Goal: Task Accomplishment & Management: Complete application form

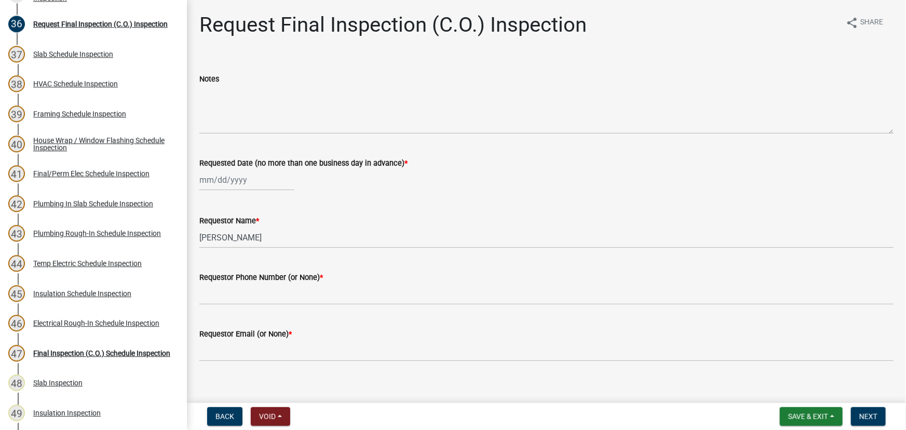
scroll to position [1055, 0]
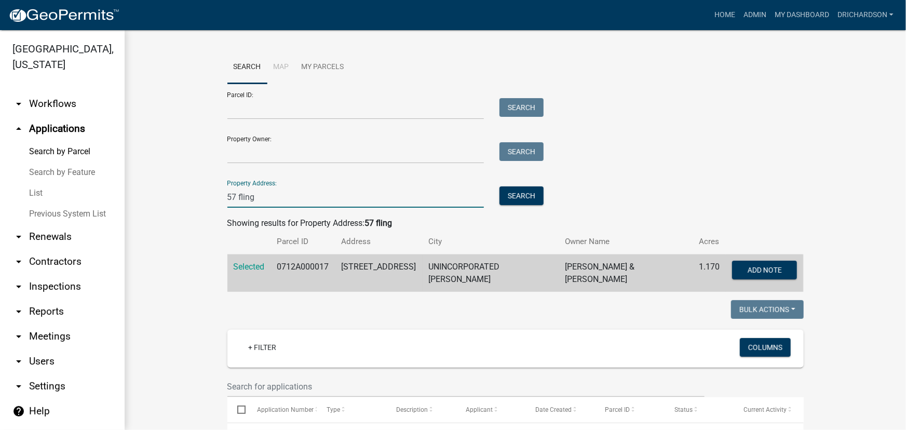
drag, startPoint x: 261, startPoint y: 195, endPoint x: 170, endPoint y: 195, distance: 91.4
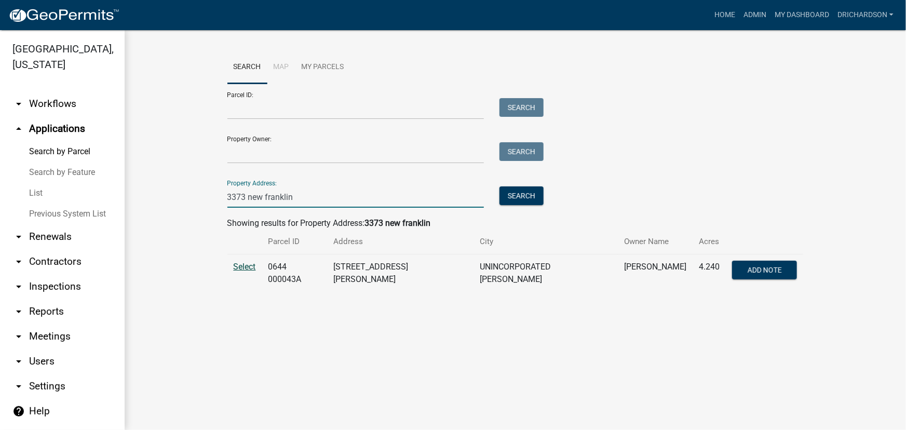
type input "3373 new franklin"
click at [244, 269] on span "Select" at bounding box center [245, 267] width 22 height 10
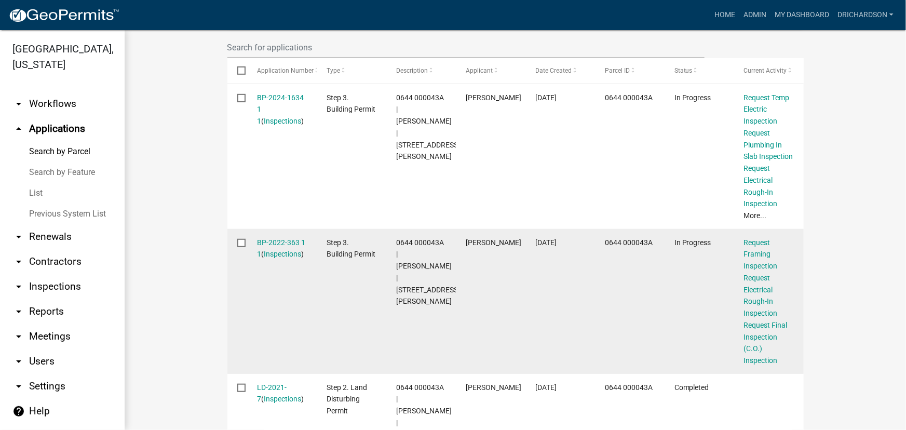
scroll to position [342, 0]
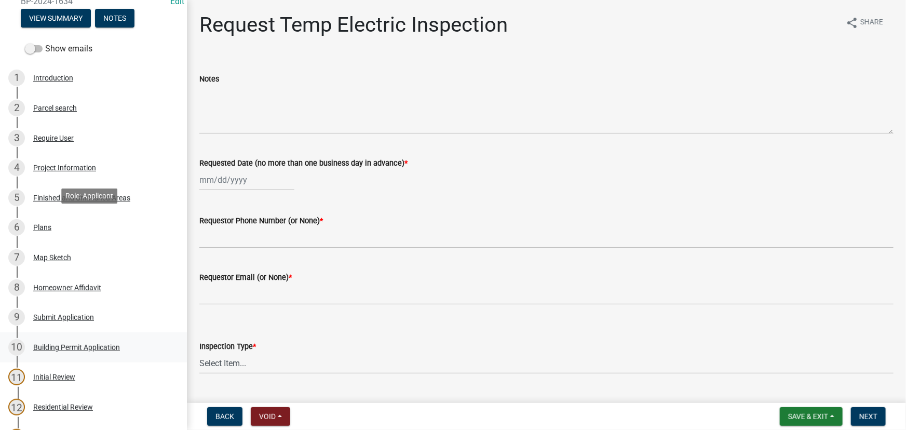
scroll to position [236, 0]
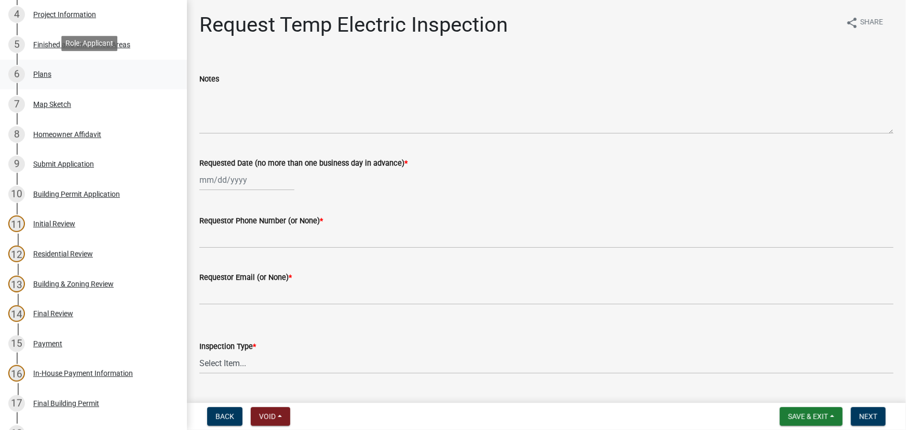
click at [51, 77] on div "6 Plans" at bounding box center [89, 74] width 162 height 17
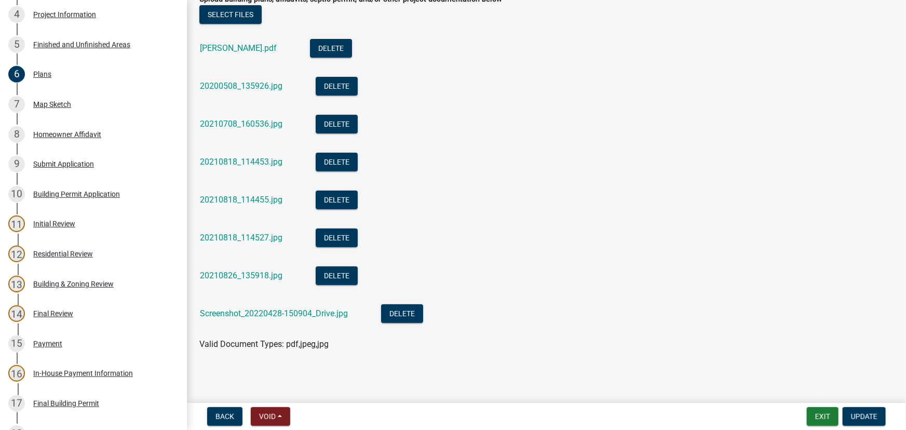
scroll to position [79, 0]
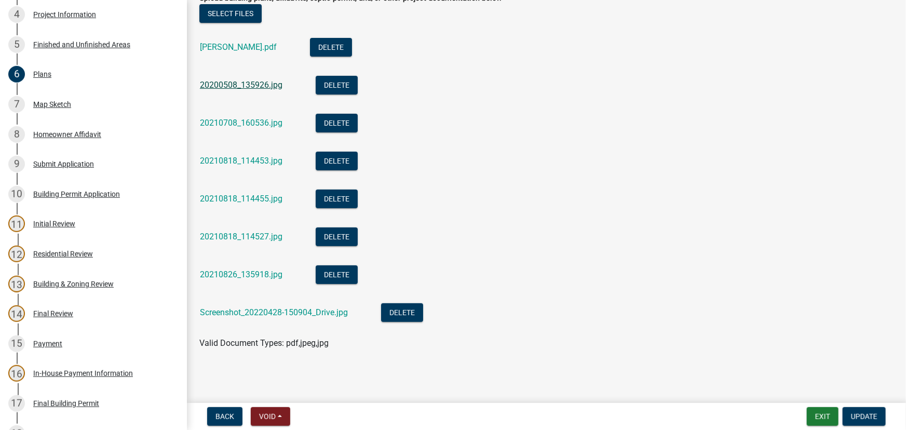
click at [254, 83] on link "20200508_135926.jpg" at bounding box center [241, 85] width 83 height 10
click at [247, 116] on div "20210708_160536.jpg" at bounding box center [249, 124] width 99 height 21
click at [249, 123] on link "20210708_160536.jpg" at bounding box center [241, 123] width 83 height 10
click at [245, 161] on link "20210818_114453.jpg" at bounding box center [241, 161] width 83 height 10
click at [250, 198] on link "20210818_114455.jpg" at bounding box center [241, 199] width 83 height 10
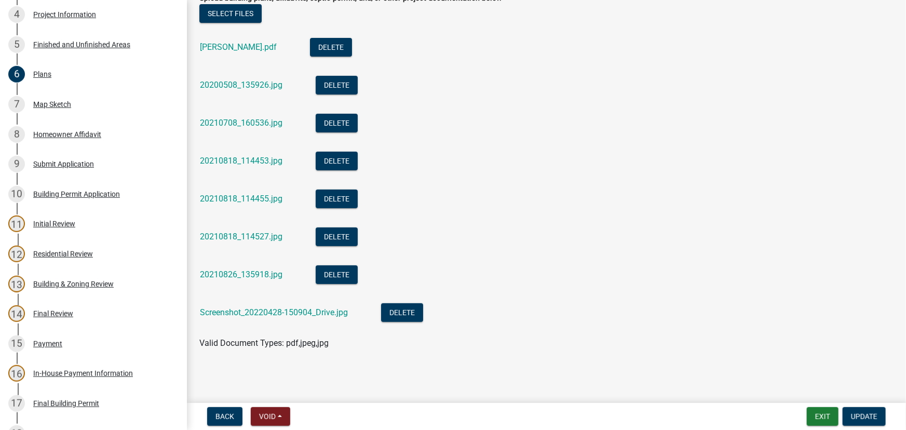
click at [249, 241] on div "20210818_114527.jpg" at bounding box center [249, 237] width 99 height 21
click at [251, 238] on link "20210818_114527.jpg" at bounding box center [241, 237] width 83 height 10
click at [246, 276] on link "20210826_135918.jpg" at bounding box center [241, 274] width 83 height 10
click at [234, 311] on link "Screenshot_20220428-150904_Drive.jpg" at bounding box center [274, 312] width 148 height 10
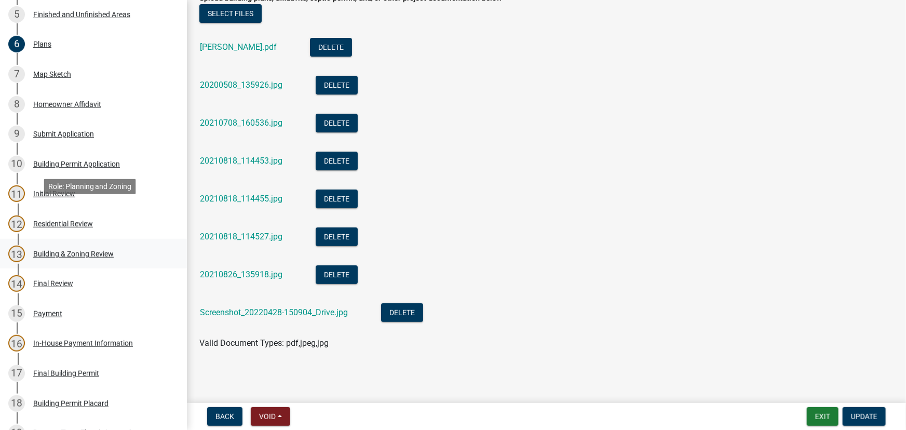
scroll to position [283, 0]
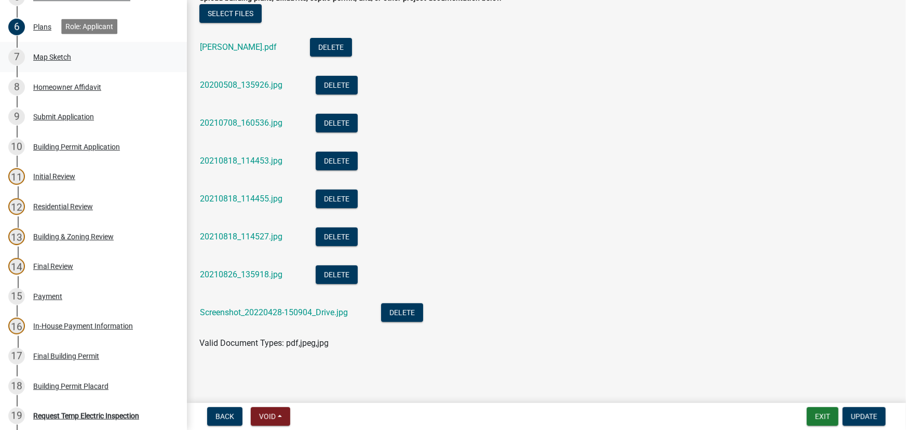
click at [49, 57] on div "Map Sketch" at bounding box center [52, 56] width 38 height 7
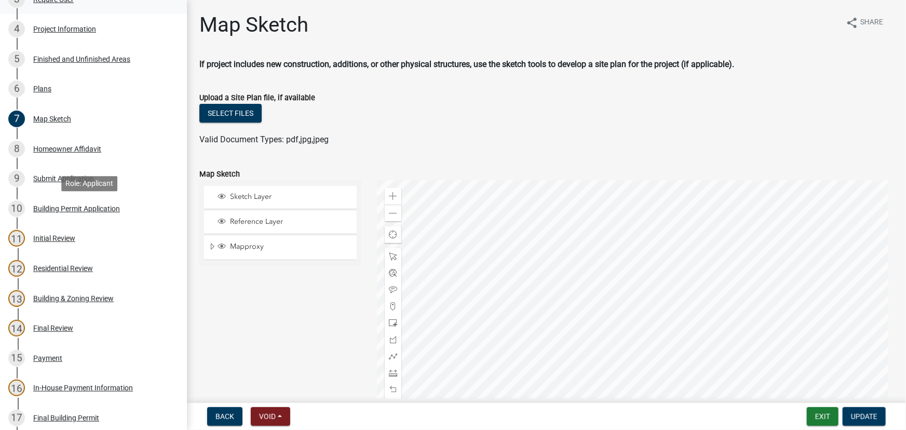
scroll to position [114, 0]
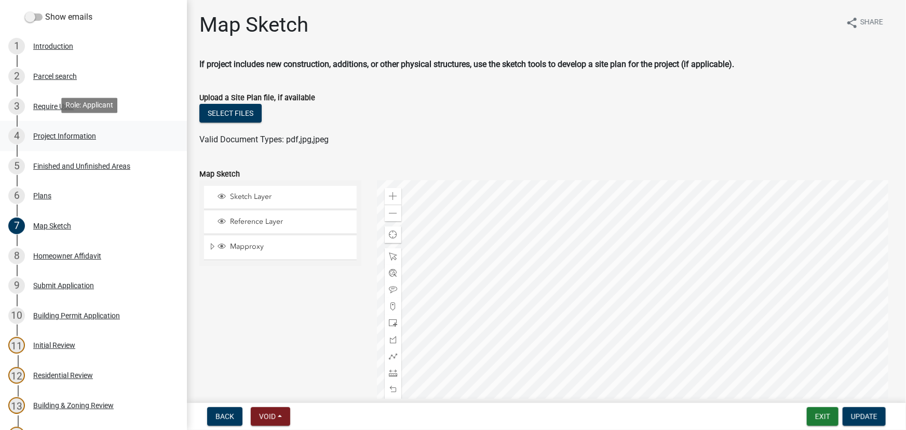
click at [53, 135] on div "Project Information" at bounding box center [64, 135] width 63 height 7
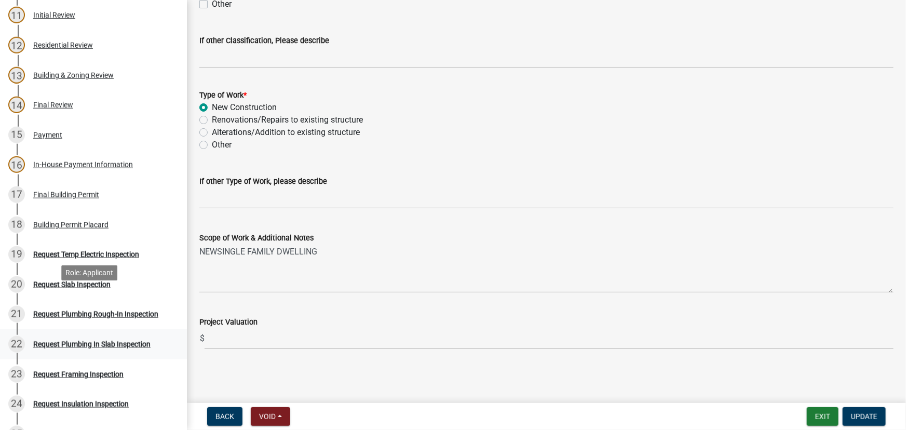
scroll to position [303, 0]
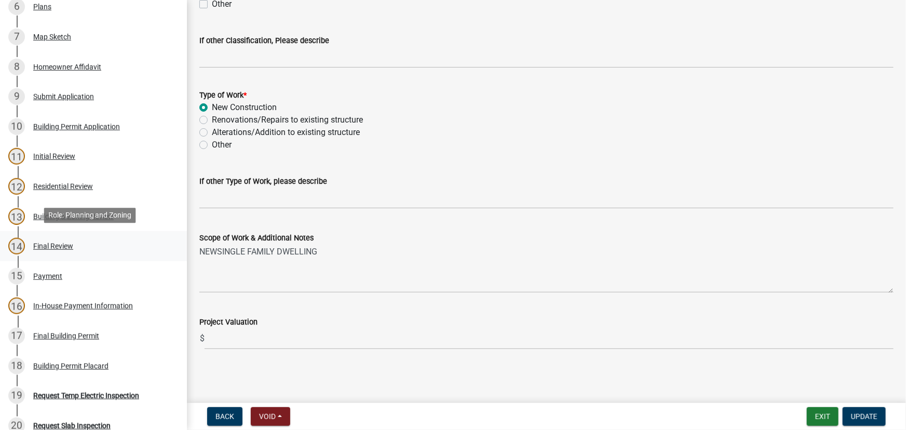
click at [59, 244] on div "Final Review" at bounding box center [53, 245] width 40 height 7
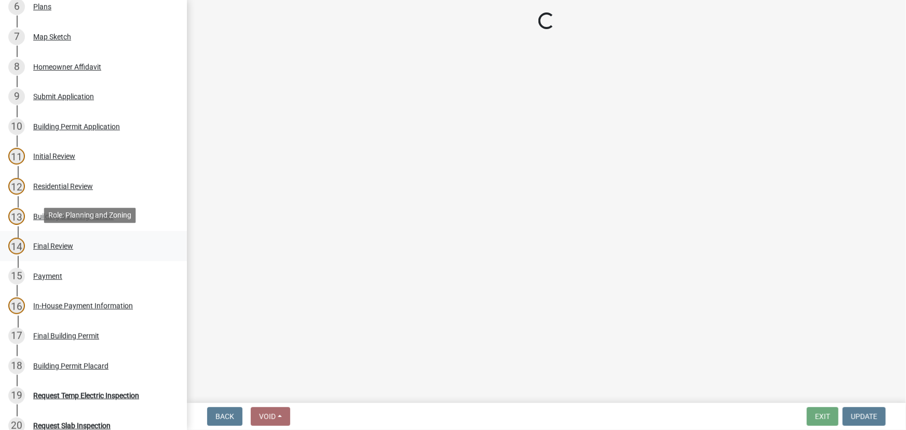
scroll to position [0, 0]
select select "68ced6f9-1cde-4df4-873a-f2fb2a9a9b51"
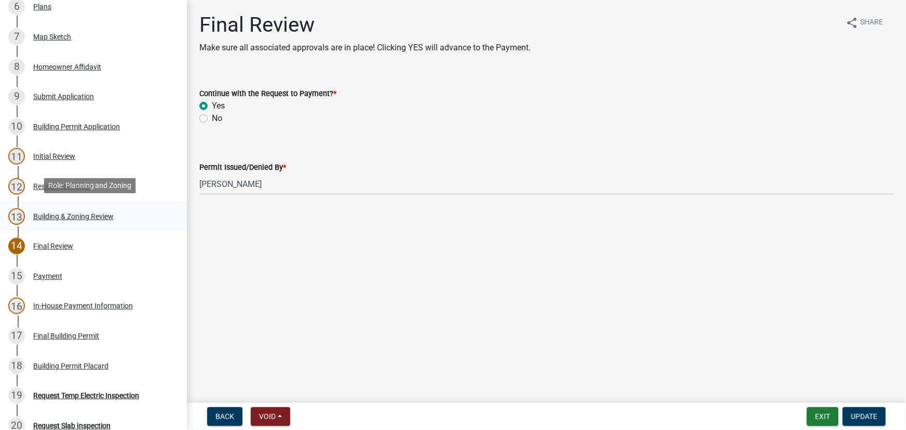
click at [59, 213] on div "Building & Zoning Review" at bounding box center [73, 216] width 80 height 7
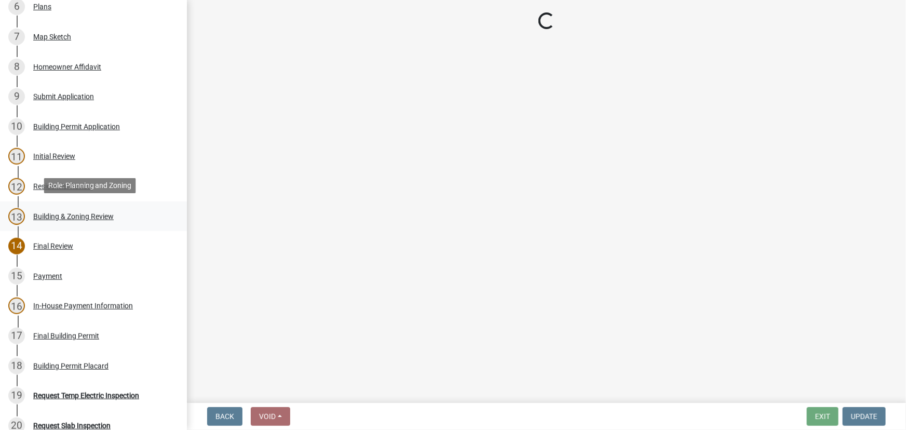
select select "68ced6f9-1cde-4df4-873a-f2fb2a9a9b51"
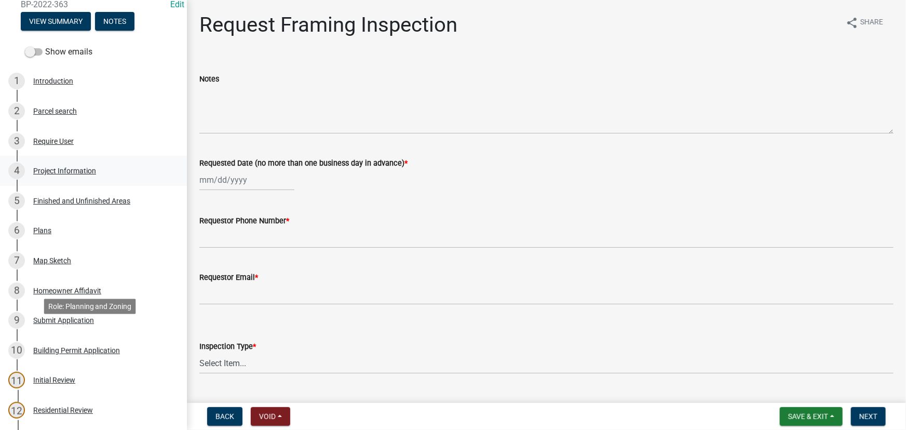
scroll to position [47, 0]
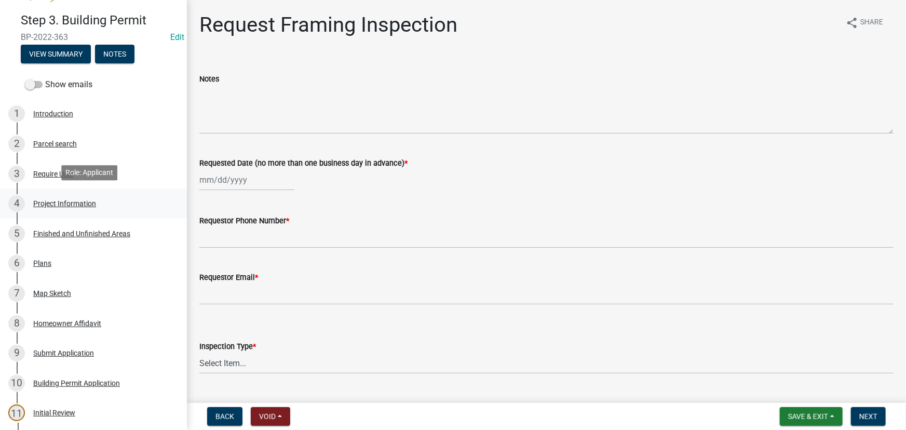
click at [61, 196] on div "4 Project Information" at bounding box center [89, 203] width 162 height 17
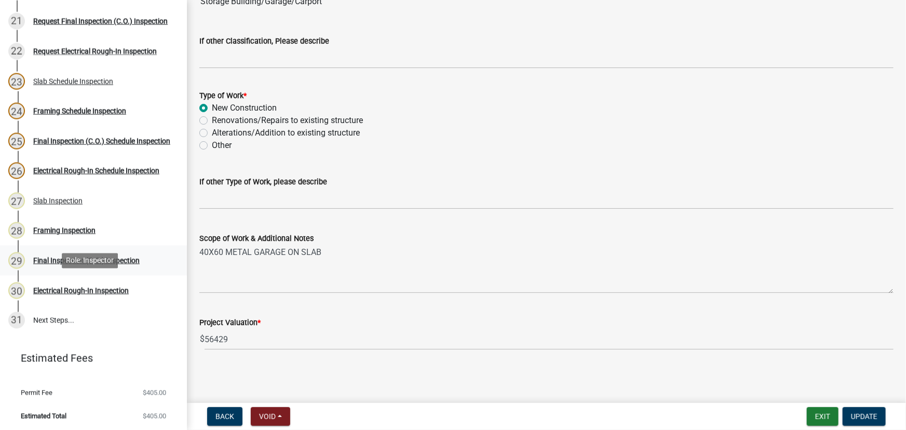
scroll to position [548, 0]
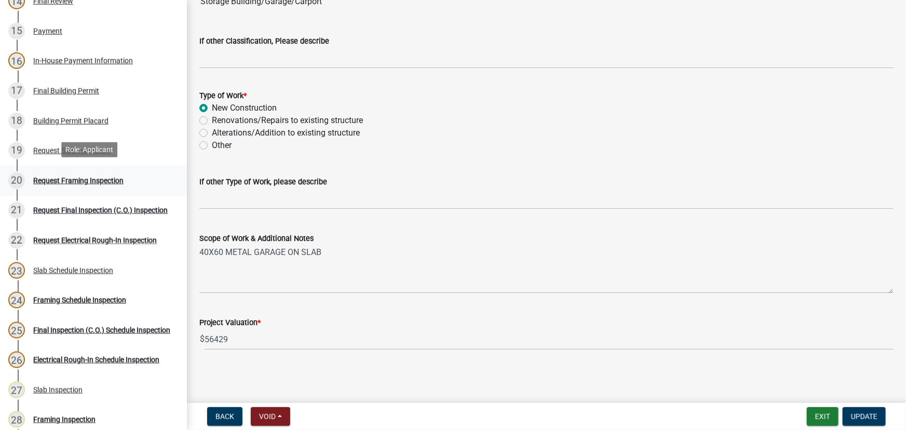
click at [75, 179] on div "Request Framing Inspection" at bounding box center [78, 180] width 90 height 7
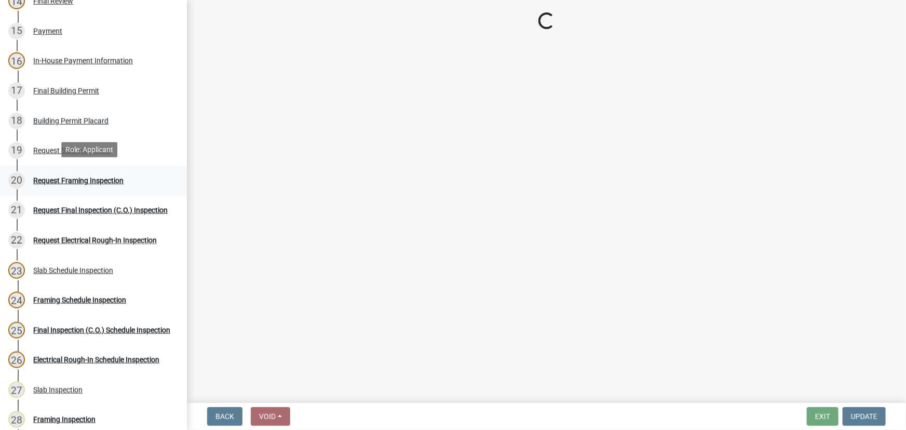
scroll to position [0, 0]
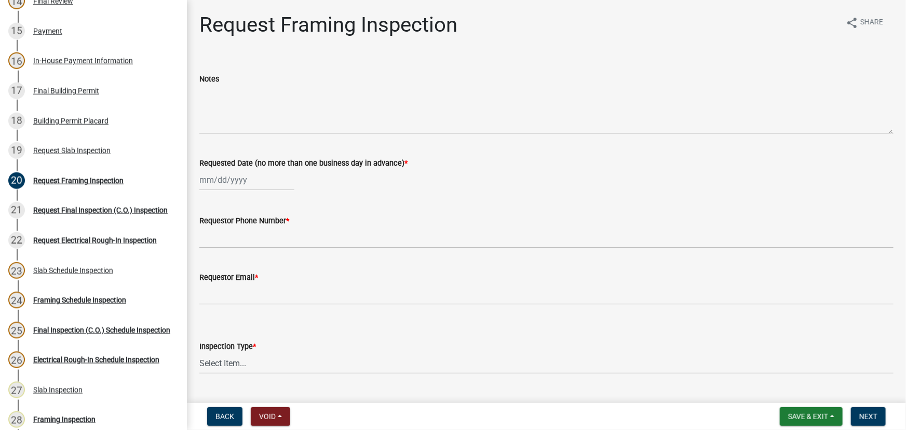
click at [219, 186] on div at bounding box center [246, 179] width 95 height 21
select select "10"
select select "2025"
click at [272, 249] on div "10" at bounding box center [276, 252] width 17 height 17
type input "[DATE]"
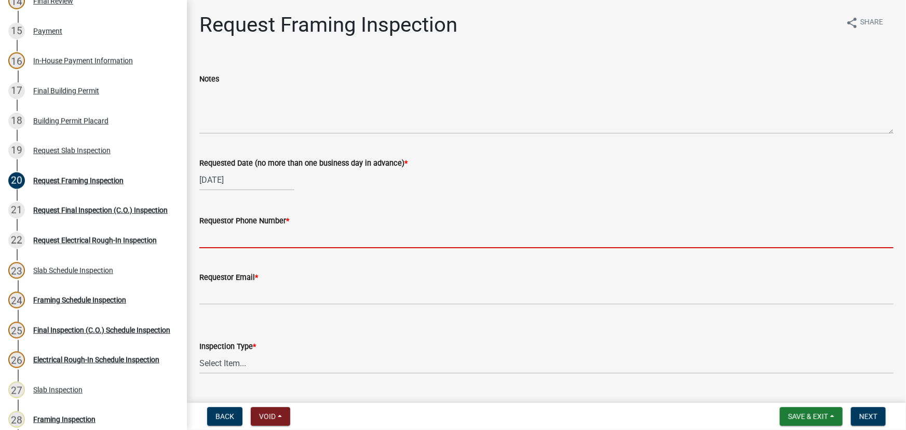
click at [227, 239] on input "Requestor Phone Number *" at bounding box center [546, 237] width 694 height 21
type input "none"
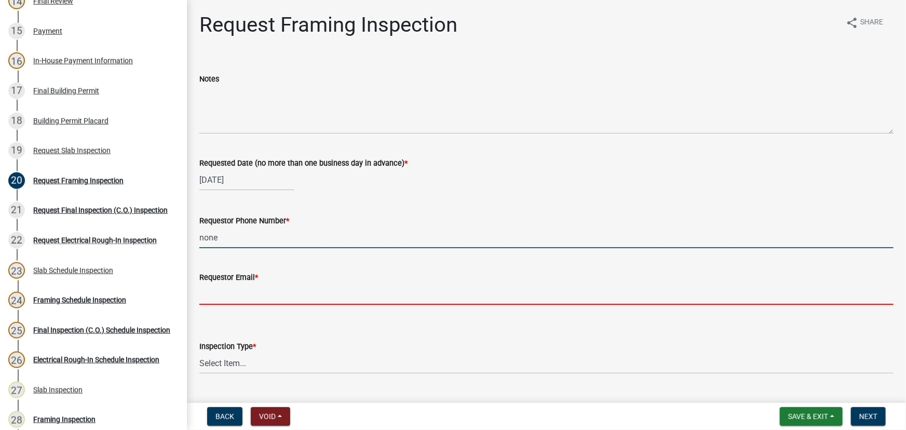
drag, startPoint x: 218, startPoint y: 292, endPoint x: 226, endPoint y: 294, distance: 8.1
click at [218, 292] on form "Requestor Email *" at bounding box center [546, 288] width 694 height 34
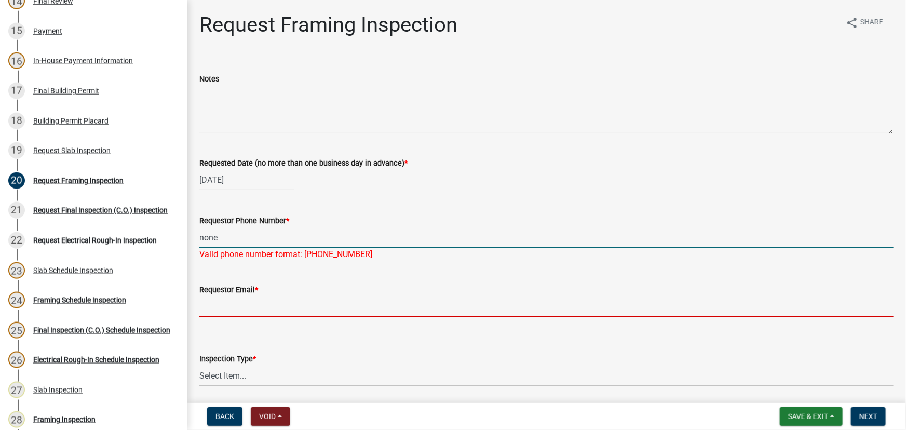
click at [233, 239] on input "none" at bounding box center [546, 237] width 694 height 21
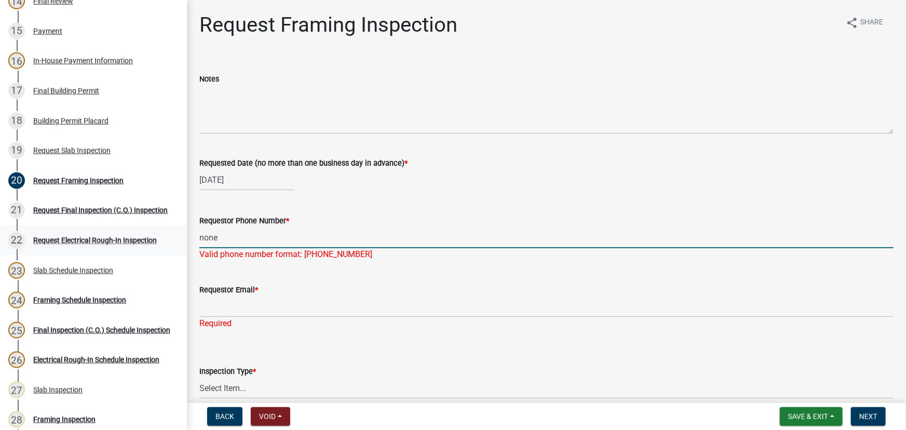
drag, startPoint x: 233, startPoint y: 239, endPoint x: 159, endPoint y: 234, distance: 73.4
click at [159, 234] on div "Step 3. Building Permit BP-2022-363 Edit View Summary Notes Show emails 1 Intro…" at bounding box center [453, 215] width 906 height 430
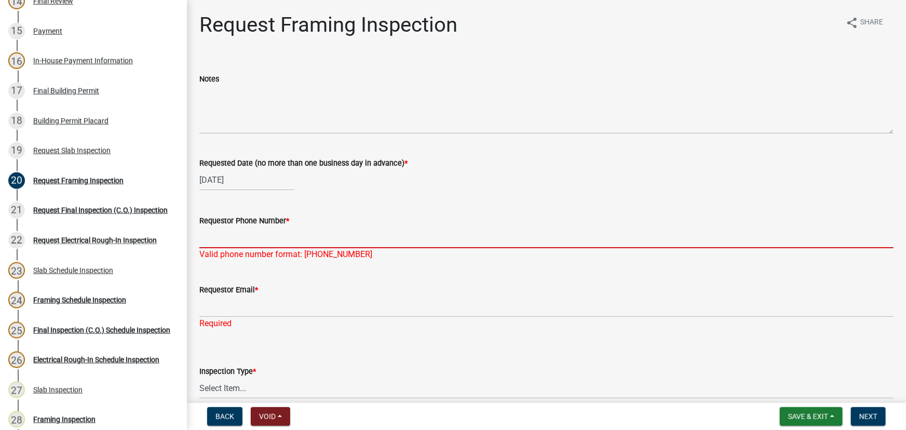
click at [219, 237] on input "Requestor Phone Number *" at bounding box center [546, 237] width 694 height 21
type input "7065230787"
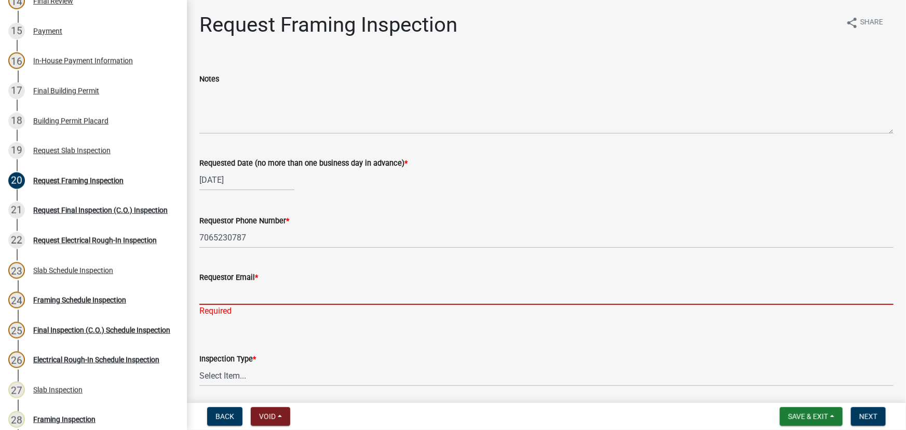
click at [223, 306] on div "Requestor Email * Required" at bounding box center [546, 286] width 694 height 61
type input "none"
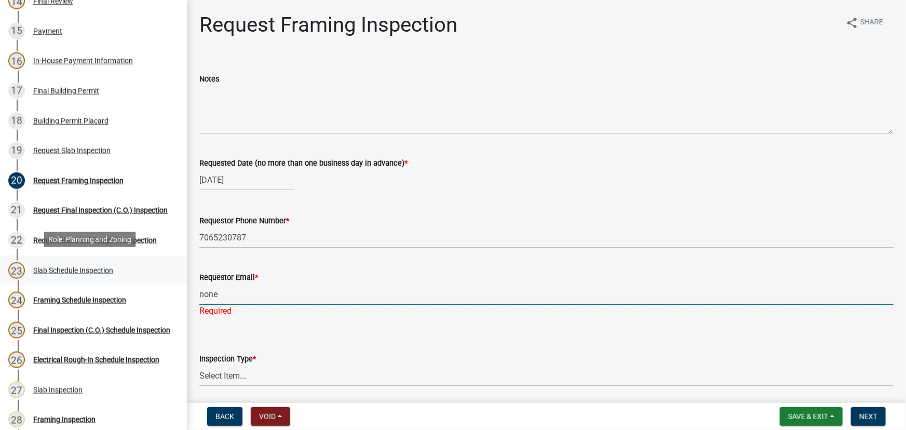
drag, startPoint x: 241, startPoint y: 293, endPoint x: 150, endPoint y: 280, distance: 92.2
click at [151, 280] on div "Step 3. Building Permit BP-2022-363 Edit View Summary Notes Show emails 1 Intro…" at bounding box center [453, 215] width 906 height 430
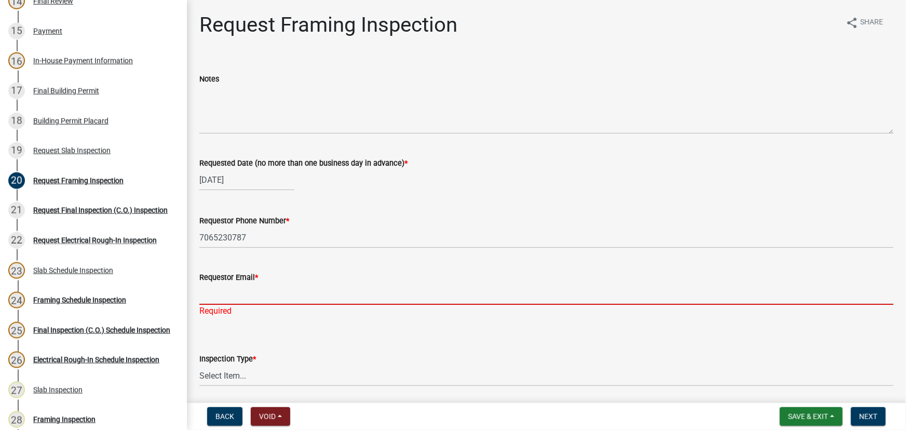
click at [208, 289] on input "Requestor Email *" at bounding box center [546, 293] width 694 height 21
click at [221, 294] on input "Requestor Email *" at bounding box center [546, 293] width 694 height 21
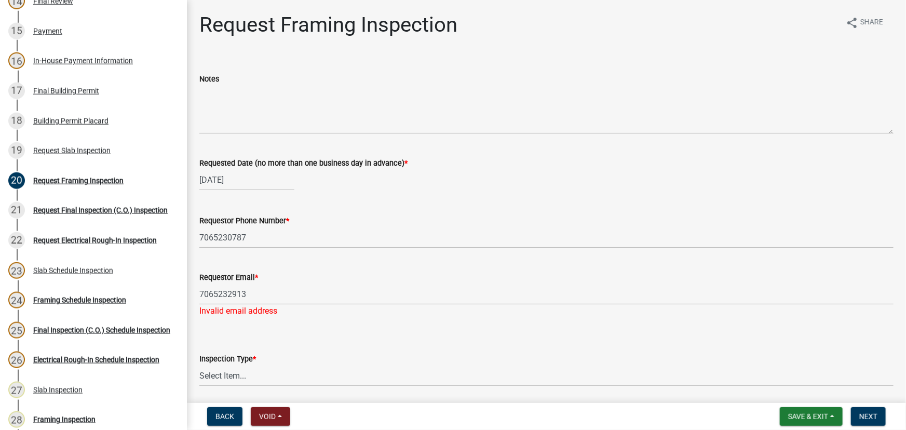
click at [264, 332] on div "Inspection Type * Select Item... Framing" at bounding box center [546, 356] width 694 height 61
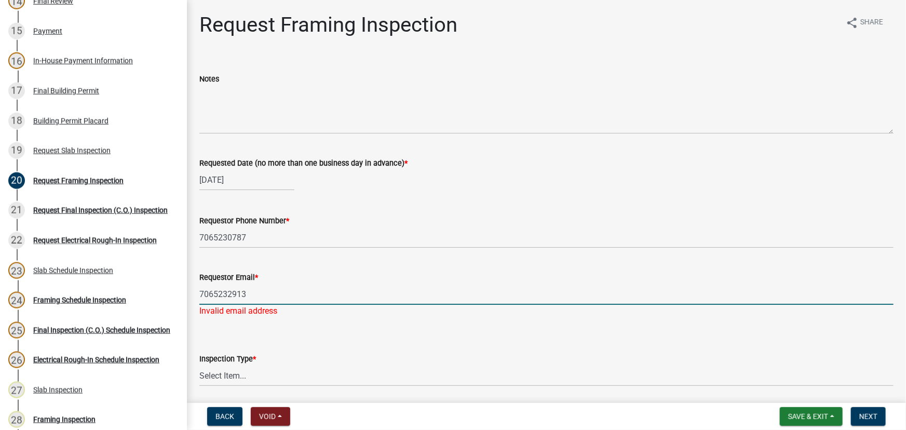
click at [255, 291] on input "7065232913" at bounding box center [546, 293] width 694 height 21
type input "706523291366"
click at [255, 327] on div "Inspection Type * Select Item... Framing" at bounding box center [546, 356] width 694 height 61
drag, startPoint x: 261, startPoint y: 297, endPoint x: 172, endPoint y: 300, distance: 88.8
click at [172, 300] on div "Step 3. Building Permit BP-2022-363 Edit View Summary Notes Show emails 1 Intro…" at bounding box center [453, 215] width 906 height 430
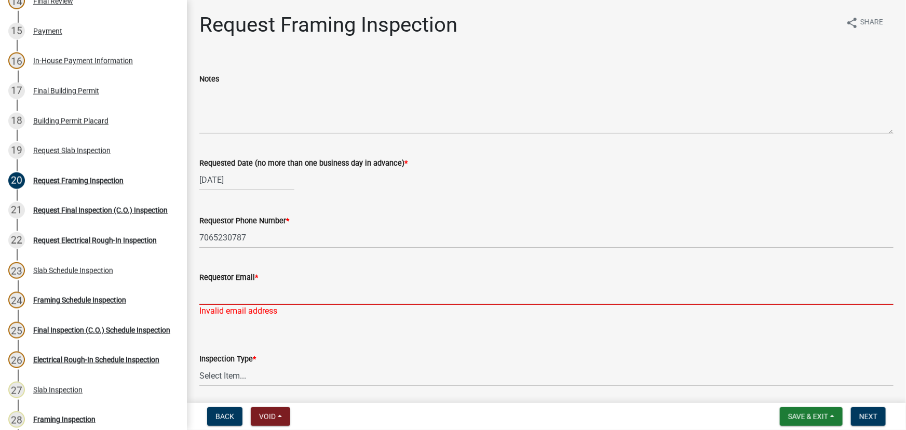
click at [217, 294] on input "Requestor Email *" at bounding box center [546, 293] width 694 height 21
type input "[EMAIL_ADDRESS][DOMAIN_NAME]"
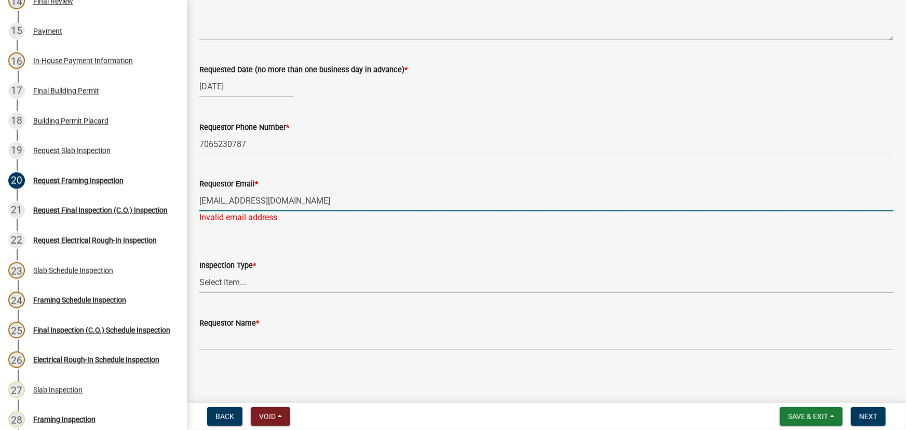
drag, startPoint x: 244, startPoint y: 291, endPoint x: 244, endPoint y: 285, distance: 6.2
click at [244, 291] on select "Select Item... Framing" at bounding box center [546, 282] width 694 height 21
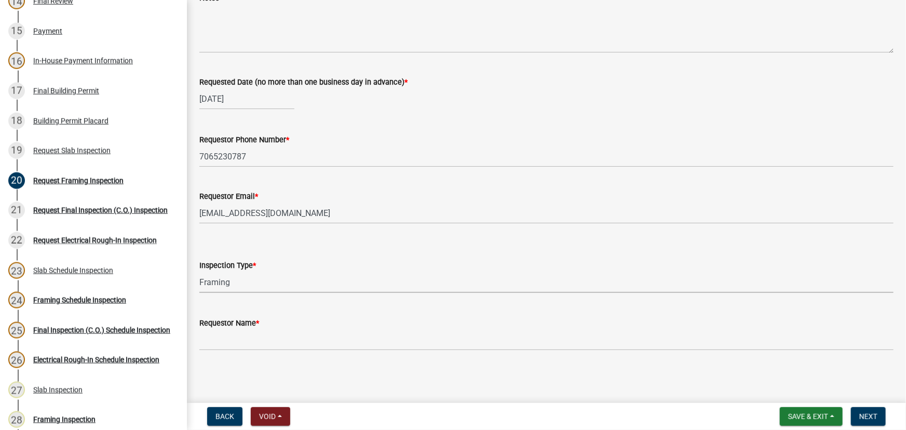
click at [199, 272] on select "Select Item... Framing" at bounding box center [546, 282] width 694 height 21
select select "37c52e4c-0293-4b91-b6c8-f52d35843f6a"
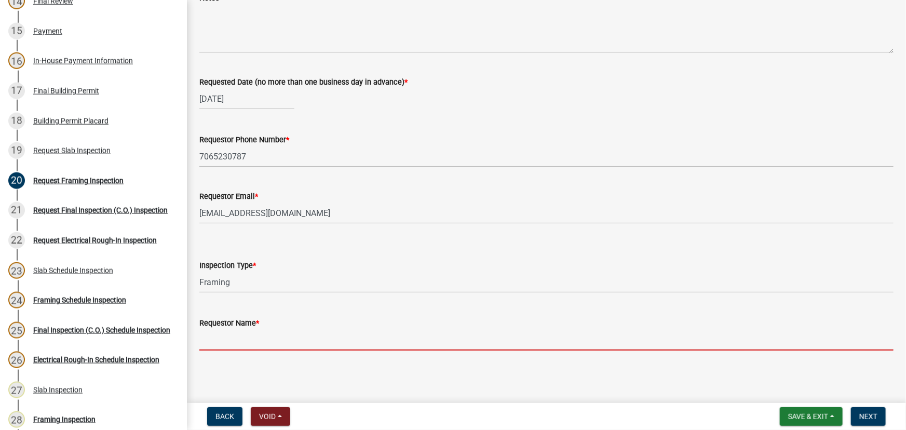
click at [231, 338] on input "Requestor Name *" at bounding box center [546, 339] width 694 height 21
type input "[PERSON_NAME]"
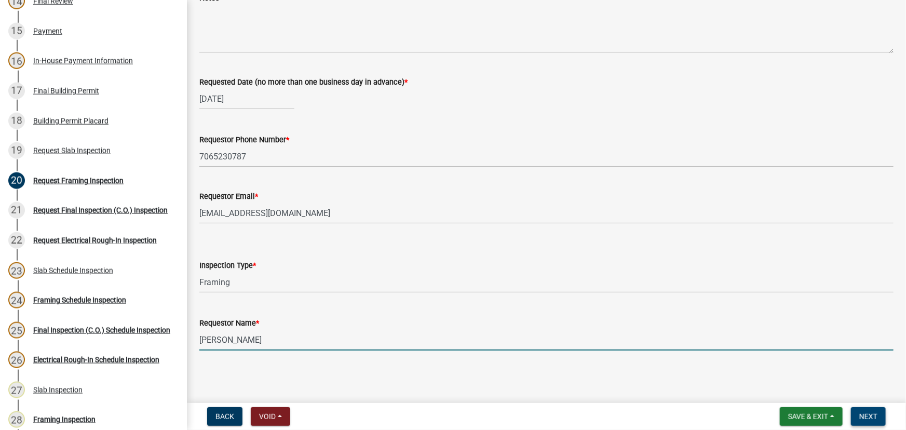
click at [861, 411] on button "Next" at bounding box center [868, 416] width 35 height 19
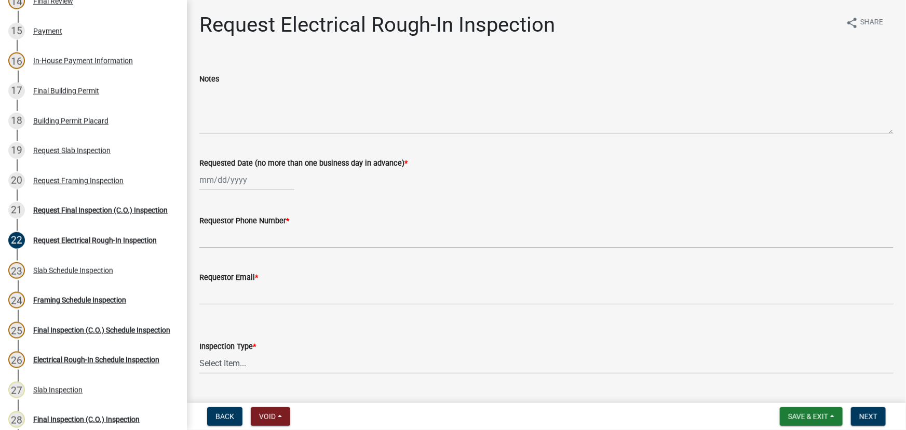
select select "10"
select select "2025"
drag, startPoint x: 228, startPoint y: 186, endPoint x: 232, endPoint y: 203, distance: 16.9
click at [228, 186] on div "[PERSON_NAME] Feb Mar Apr [PERSON_NAME][DATE] Oct Nov [DATE] 1526 1527 1528 152…" at bounding box center [246, 179] width 95 height 21
click at [274, 250] on div "10" at bounding box center [276, 252] width 17 height 17
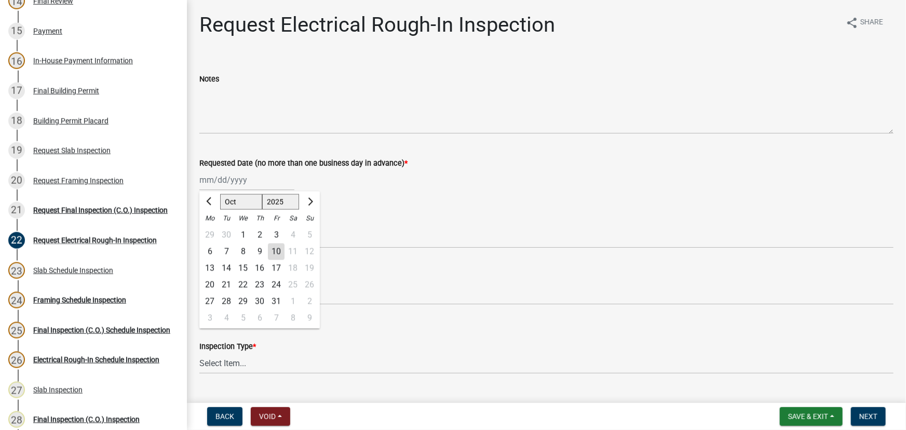
type input "[DATE]"
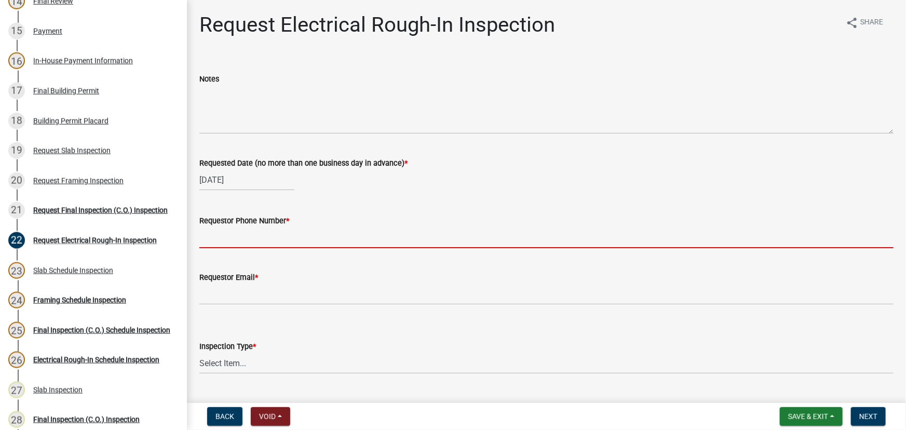
click at [233, 237] on input "Requestor Phone Number *" at bounding box center [546, 237] width 694 height 21
type input "none"
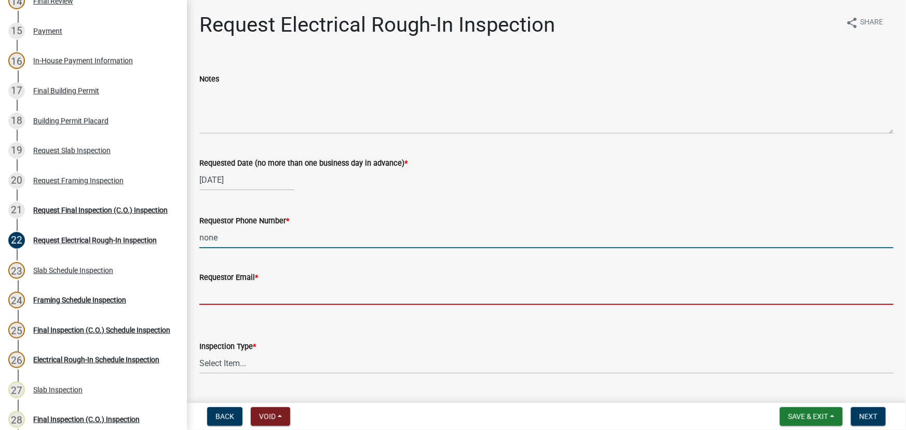
click at [233, 295] on form "Requestor Email *" at bounding box center [546, 288] width 694 height 34
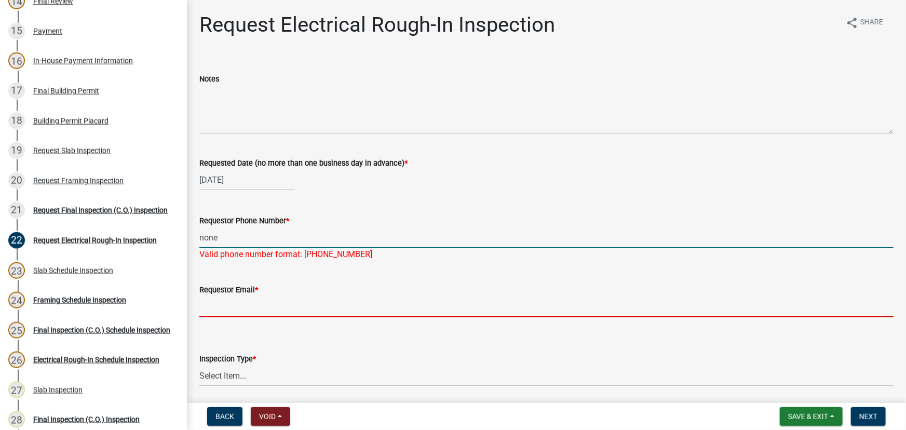
click at [230, 229] on input "none" at bounding box center [546, 237] width 694 height 21
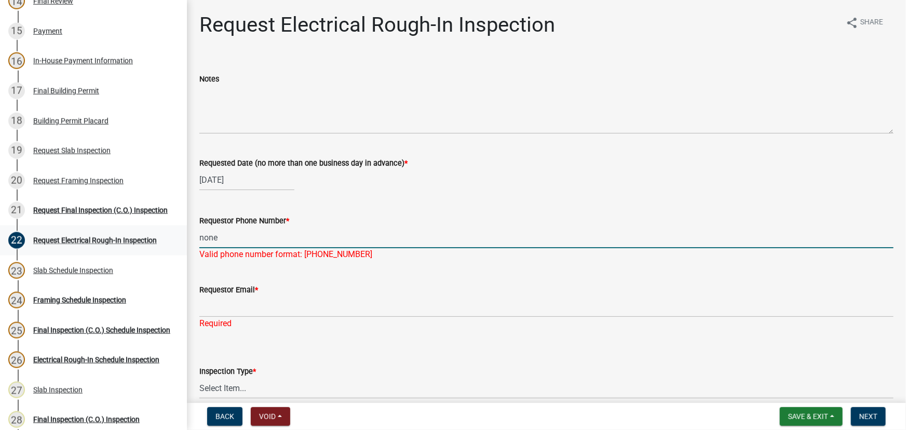
drag, startPoint x: 231, startPoint y: 234, endPoint x: 148, endPoint y: 229, distance: 82.7
click at [159, 231] on div "Step 3. Building Permit BP-2022-363 Edit View Summary Notes Show emails 1 Intro…" at bounding box center [453, 215] width 906 height 430
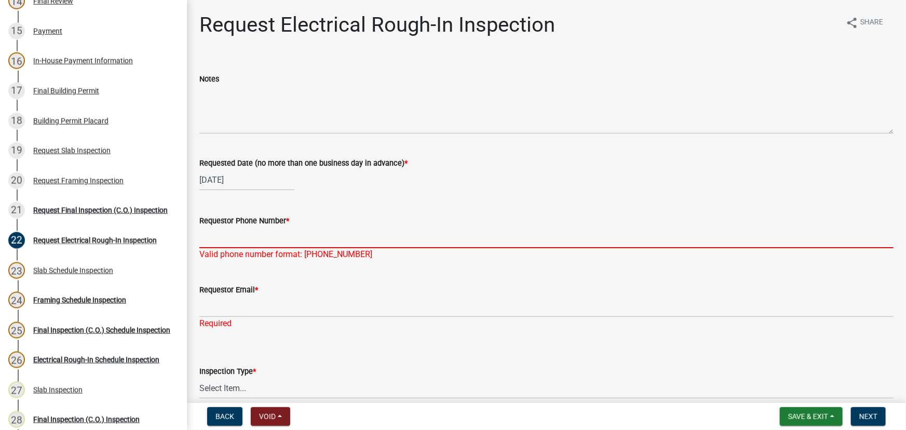
click at [234, 233] on input "Requestor Phone Number *" at bounding box center [546, 237] width 694 height 21
type input "[PHONE_NUMBER]"
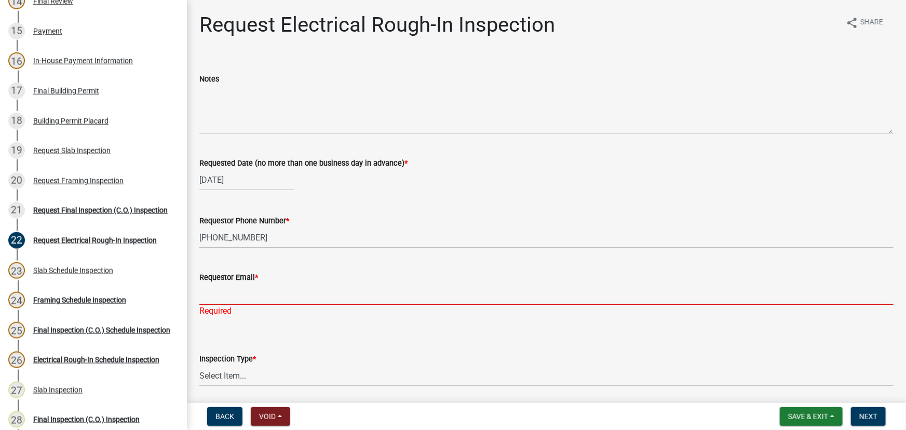
click at [238, 314] on div "Requestor Email * Required" at bounding box center [546, 286] width 694 height 61
type input "[EMAIL_ADDRESS][DOMAIN_NAME]"
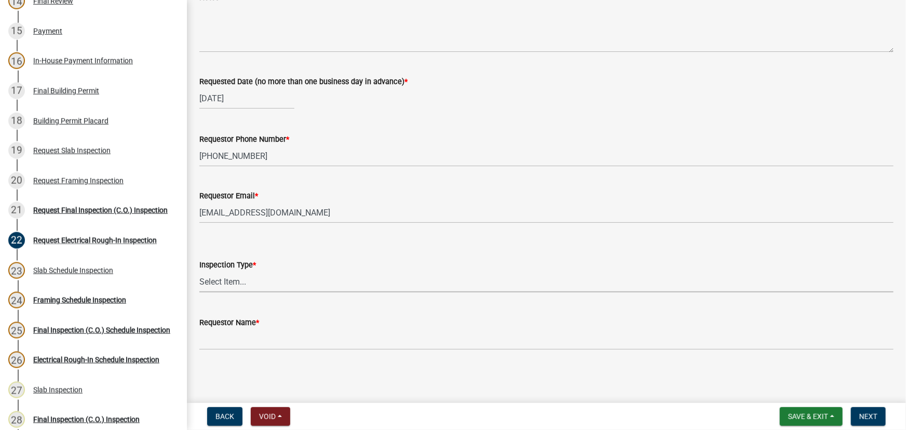
scroll to position [81, 0]
click at [227, 286] on select "Select Item... Electrical Rough-In" at bounding box center [546, 282] width 694 height 21
click at [199, 272] on select "Select Item... Electrical Rough-In" at bounding box center [546, 282] width 694 height 21
select select "67548d0d-90c3-4d72-82f5-40817f841add"
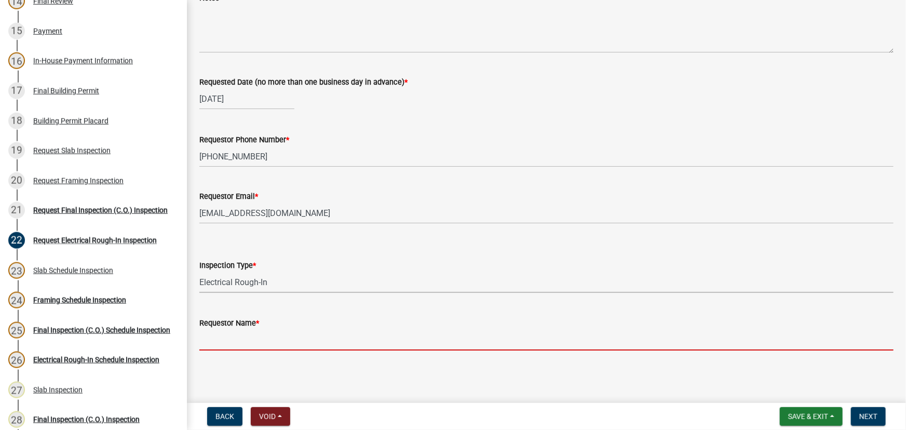
click at [227, 338] on input "Requestor Name *" at bounding box center [546, 339] width 694 height 21
type input "[PERSON_NAME]"
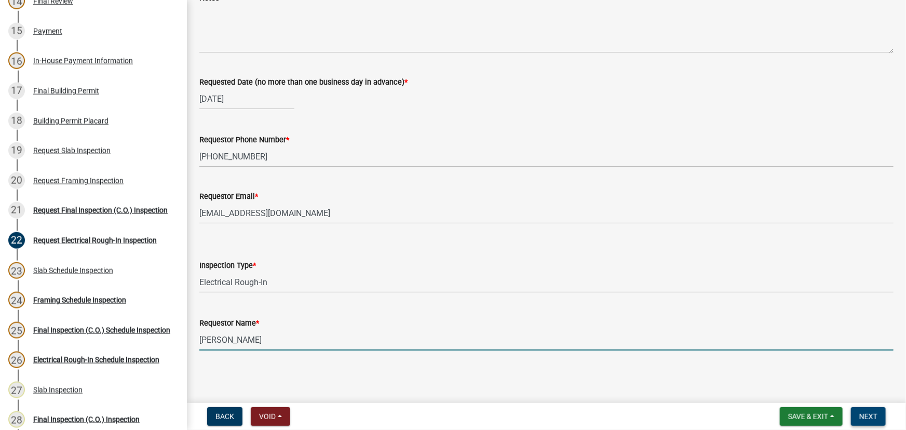
click at [865, 410] on button "Next" at bounding box center [868, 416] width 35 height 19
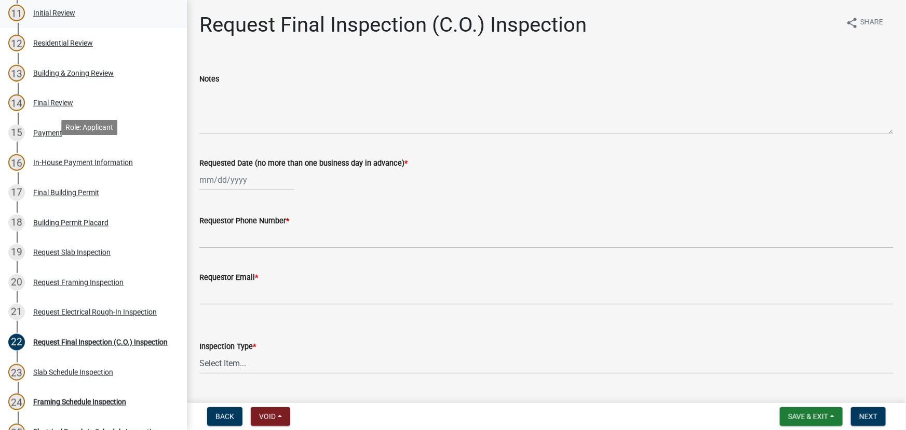
scroll to position [312, 0]
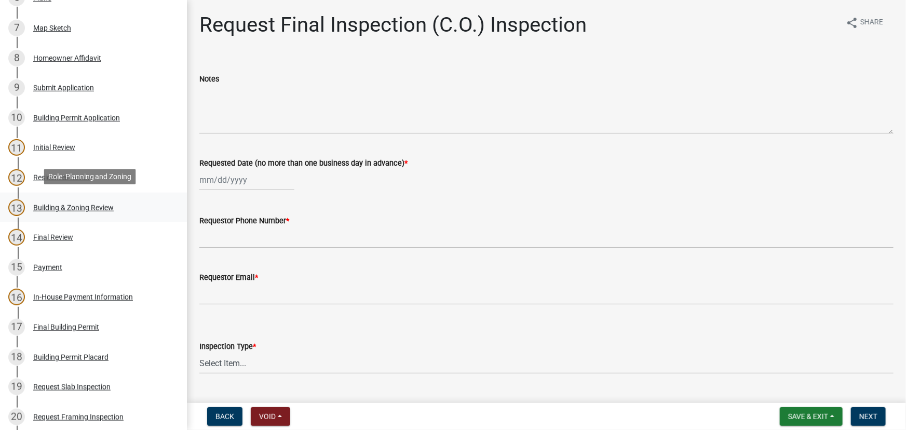
click at [57, 204] on div "Building & Zoning Review" at bounding box center [73, 207] width 80 height 7
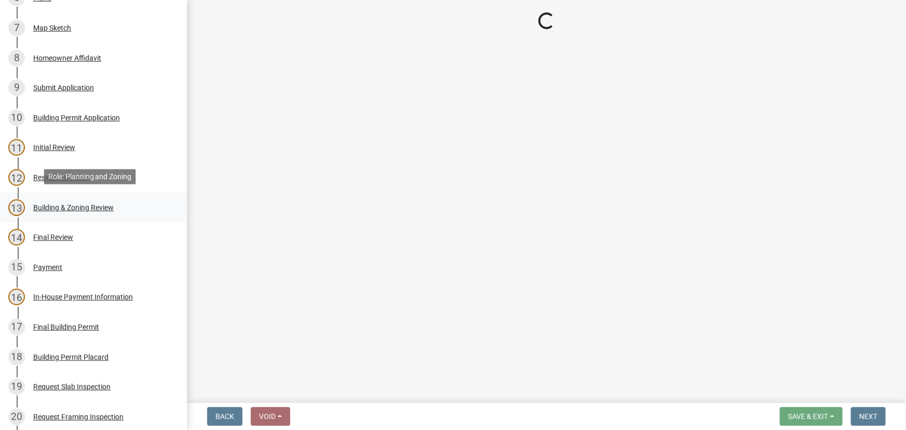
select select "08285f21-996f-4c5f-95ff-fe96b833f185"
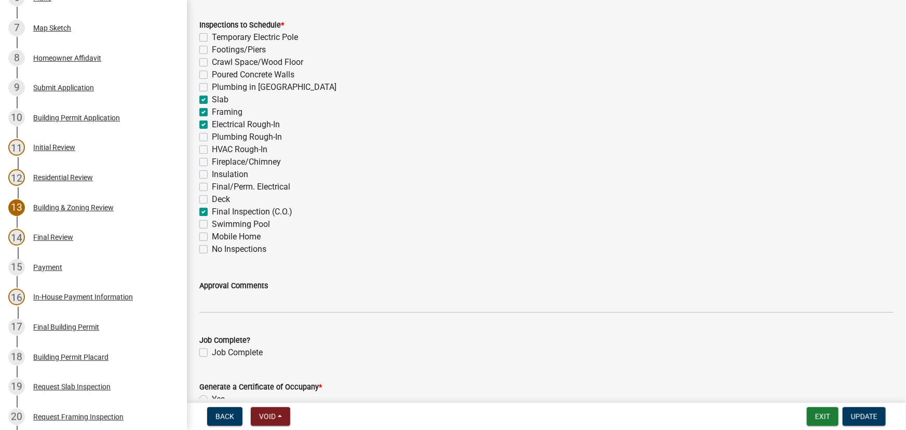
scroll to position [472, 0]
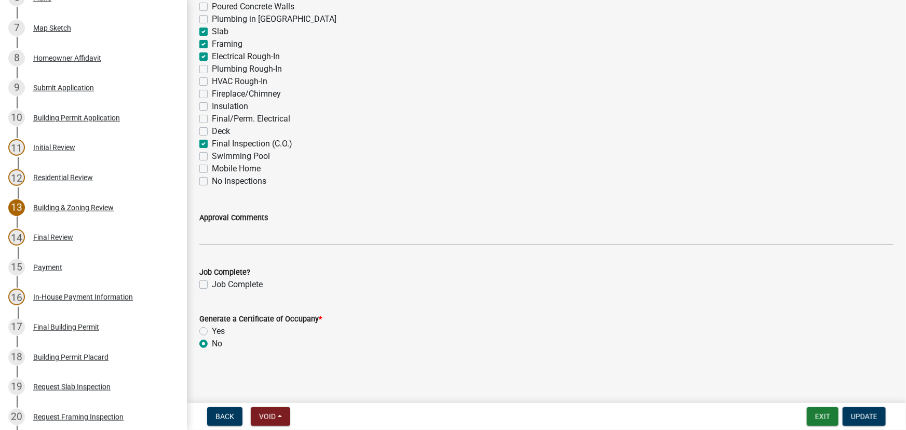
click at [212, 145] on label "Final Inspection (C.O.)" at bounding box center [252, 144] width 80 height 12
click at [212, 144] on input "Final Inspection (C.O.)" at bounding box center [215, 141] width 7 height 7
checkbox input "false"
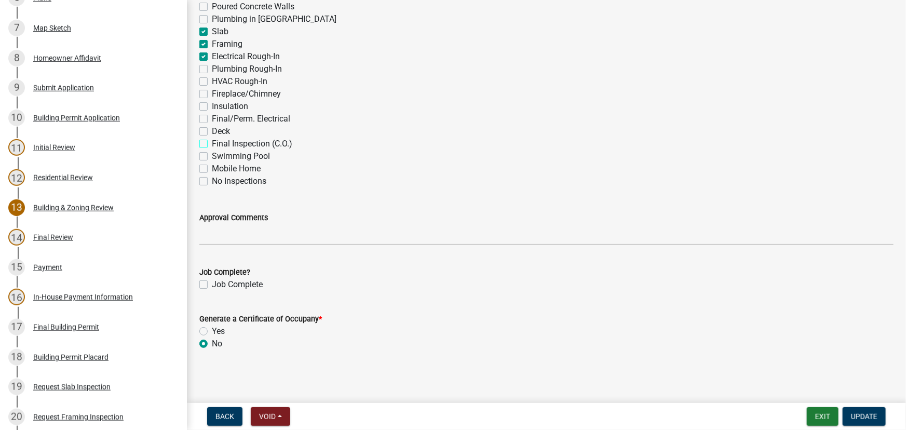
checkbox input "false"
checkbox input "true"
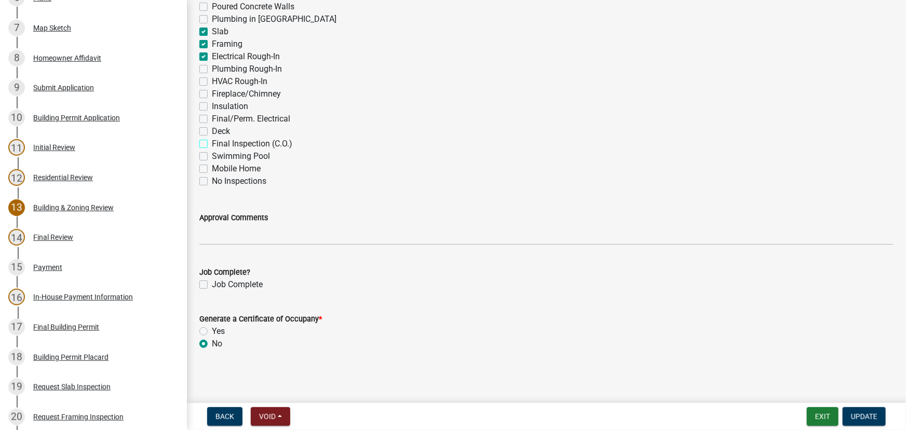
checkbox input "true"
checkbox input "false"
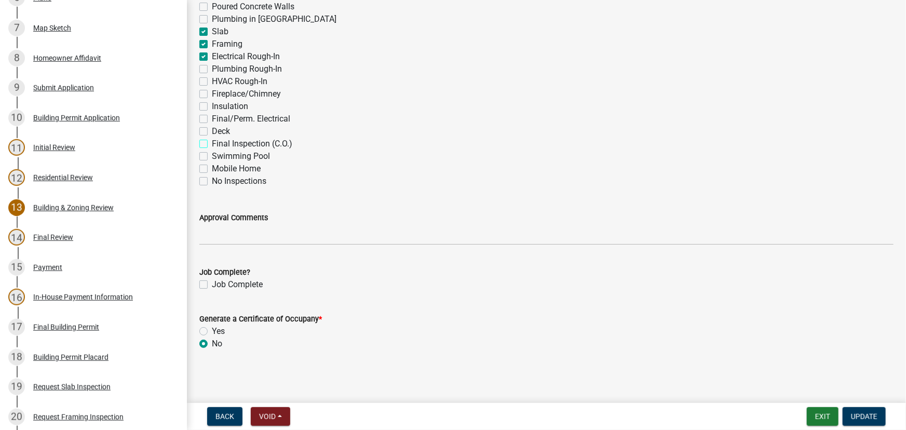
checkbox input "false"
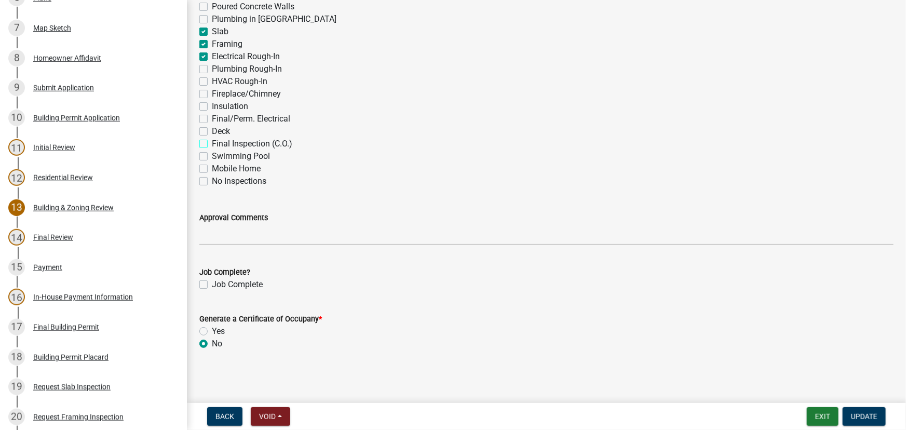
checkbox input "false"
click at [862, 413] on span "Update" at bounding box center [864, 416] width 26 height 8
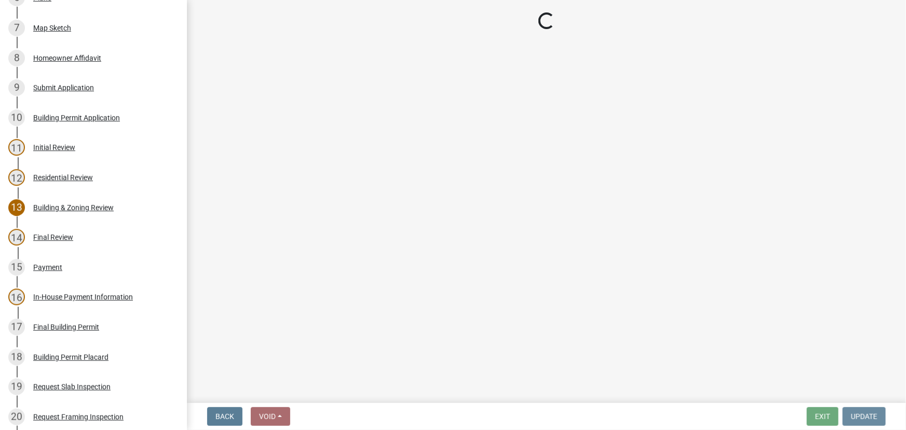
scroll to position [0, 0]
